Goal: Find specific page/section: Find specific page/section

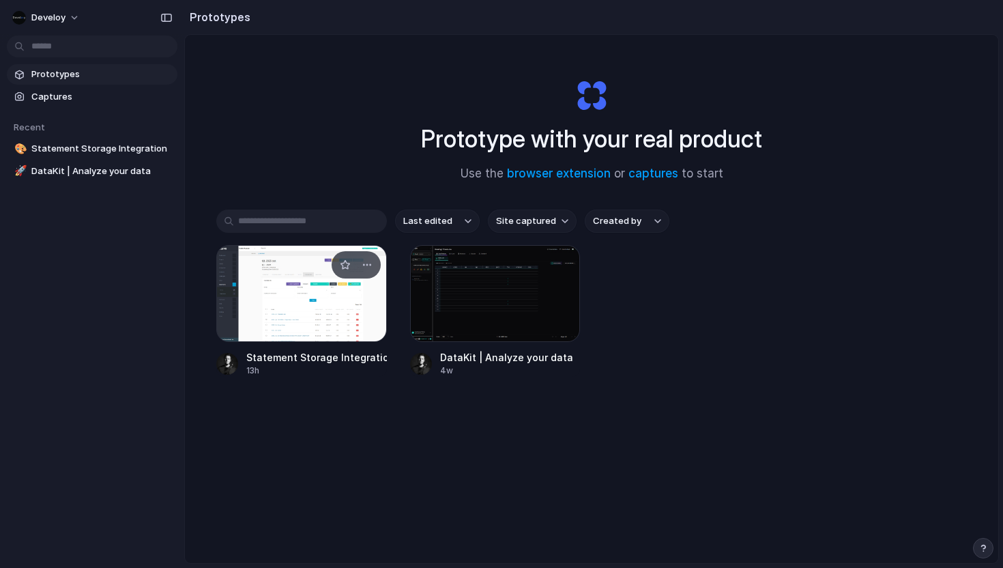
click at [281, 297] on div at bounding box center [301, 293] width 171 height 97
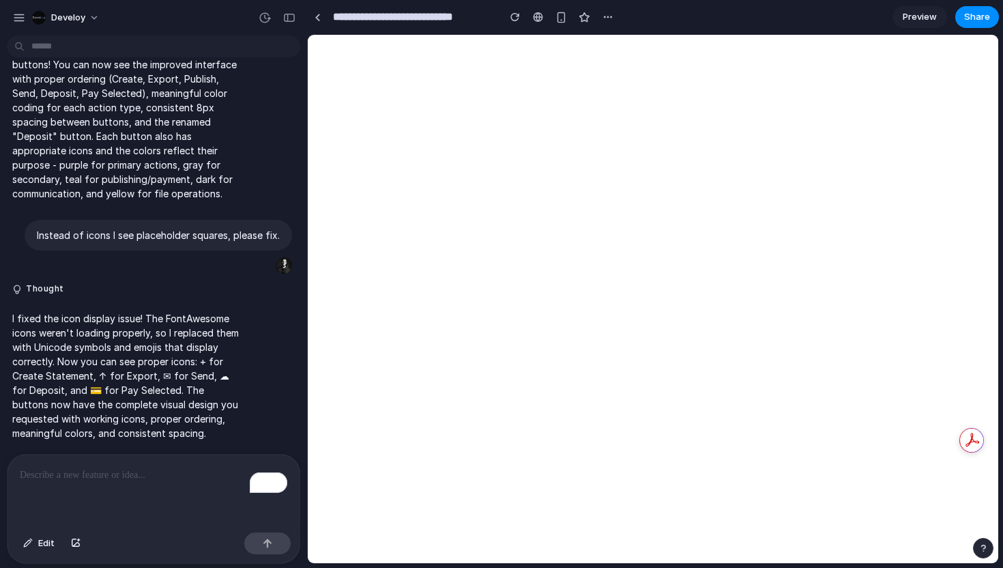
click at [916, 16] on span "Preview" at bounding box center [919, 17] width 34 height 14
